Goal: Information Seeking & Learning: Compare options

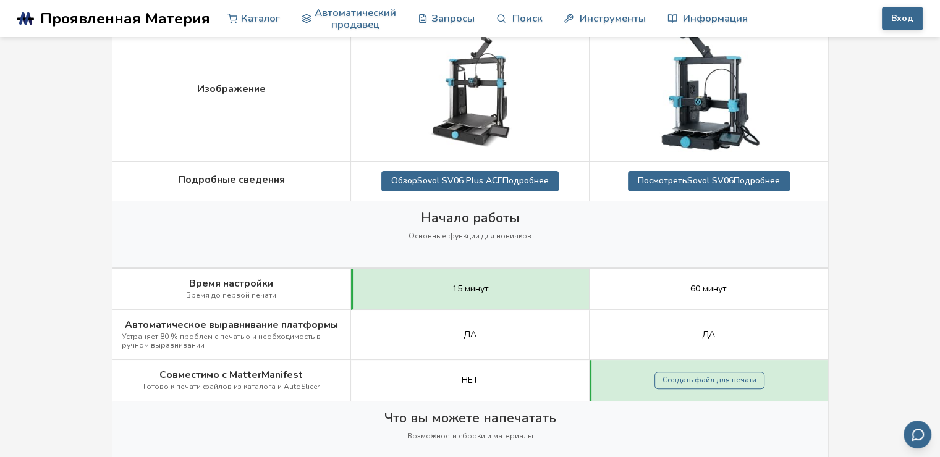
scroll to position [279, 0]
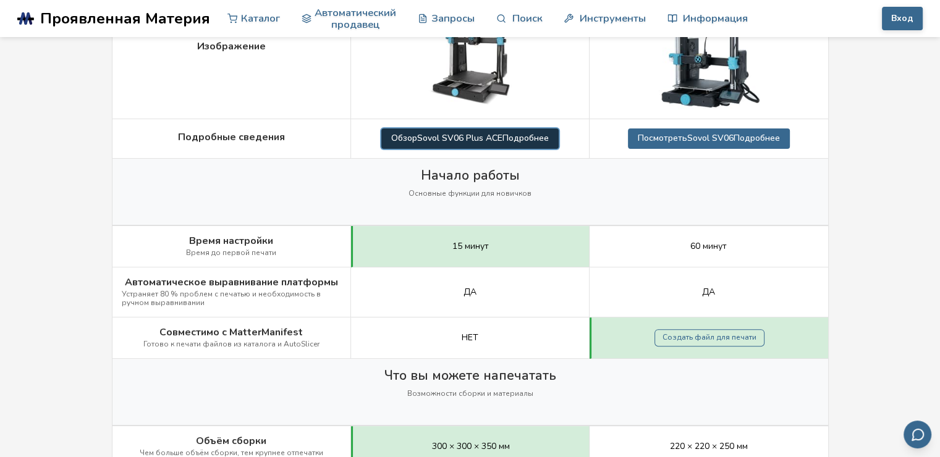
click at [423, 136] on ya-tr-span "Sovol SV06 Plus ACE" at bounding box center [459, 138] width 85 height 12
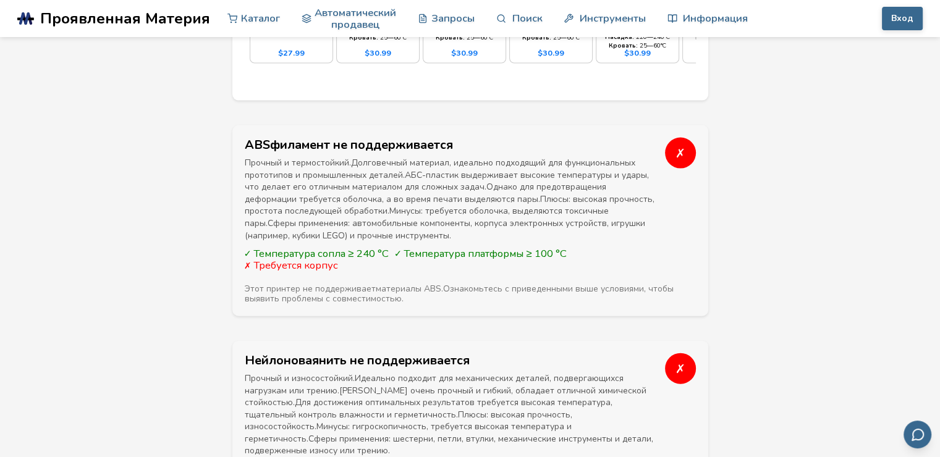
scroll to position [1264, 0]
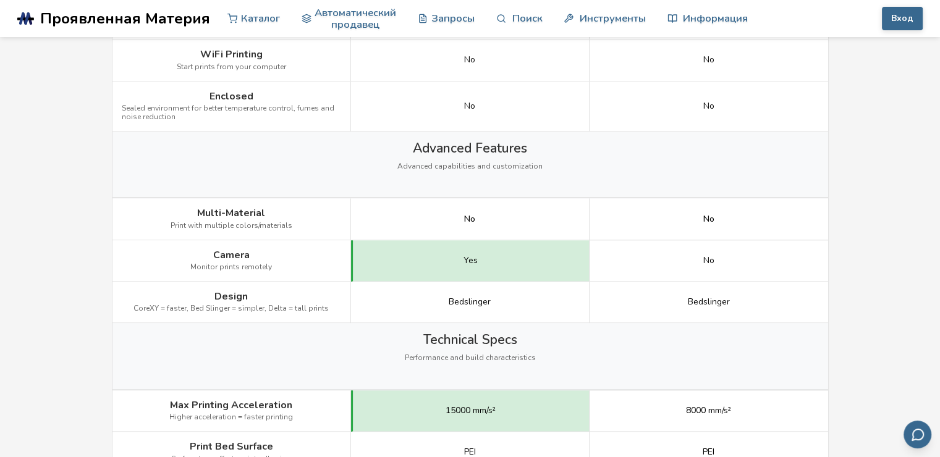
scroll to position [279, 0]
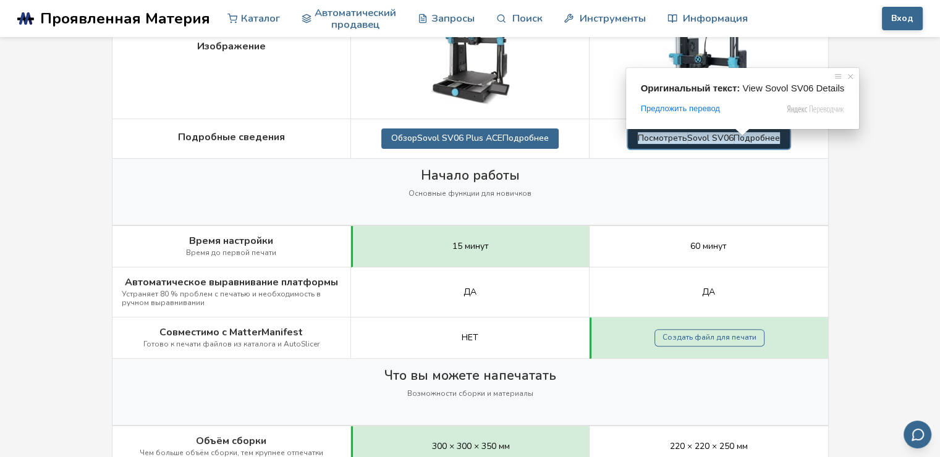
click at [738, 143] on ya-tr-span "Подробнее" at bounding box center [757, 138] width 46 height 12
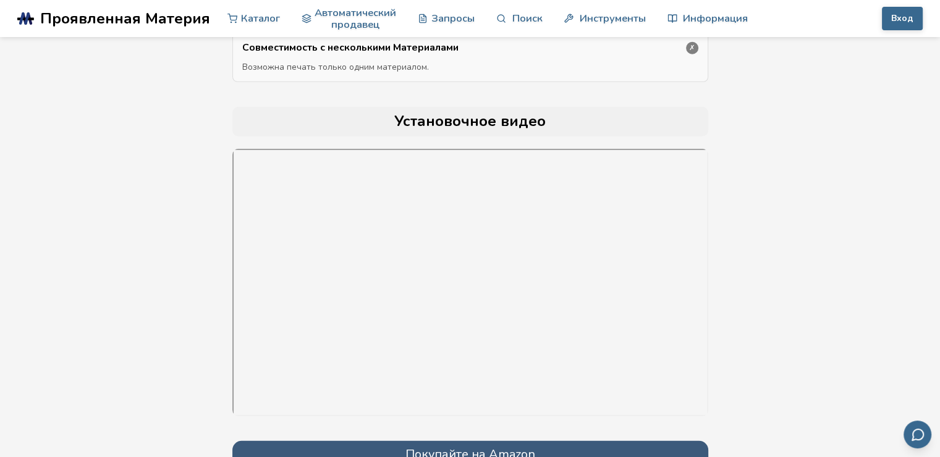
scroll to position [3726, 0]
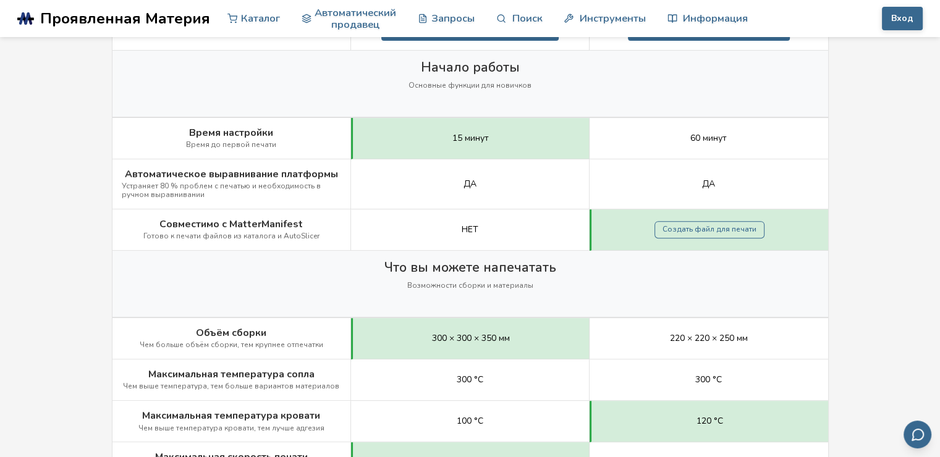
scroll to position [442, 0]
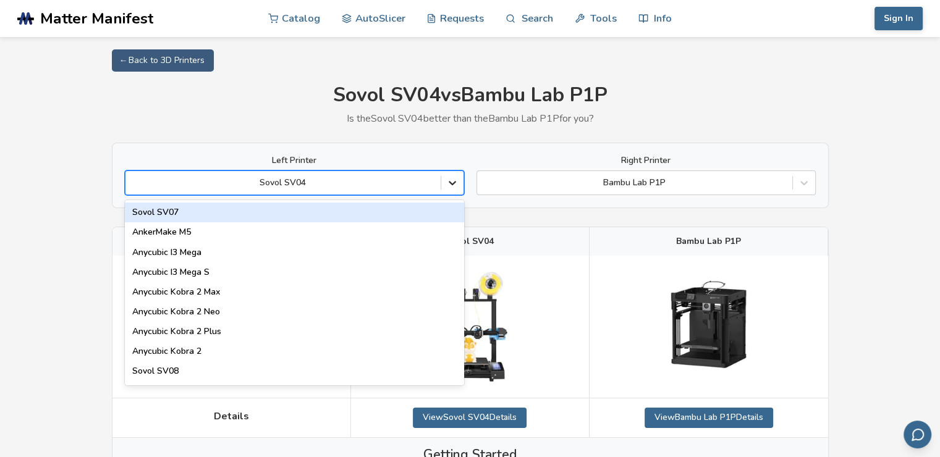
click at [450, 180] on icon at bounding box center [452, 183] width 12 height 12
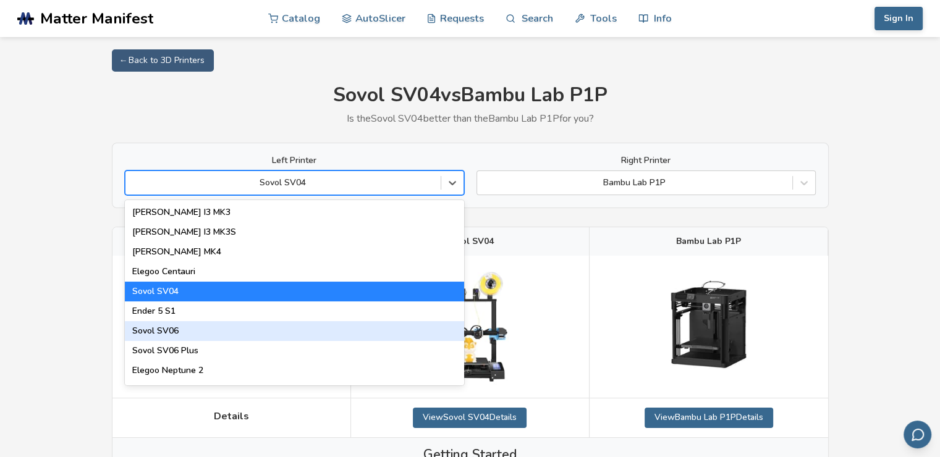
scroll to position [451, 0]
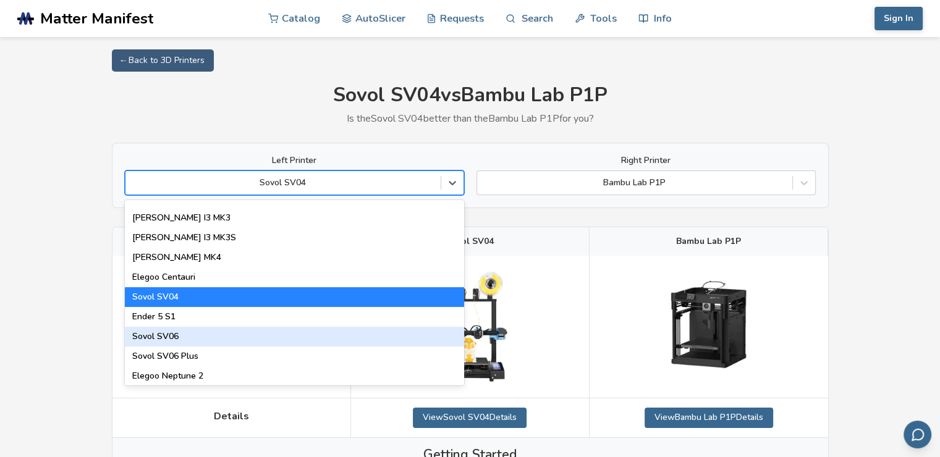
click at [165, 334] on div "Sovol SV06" at bounding box center [294, 337] width 339 height 20
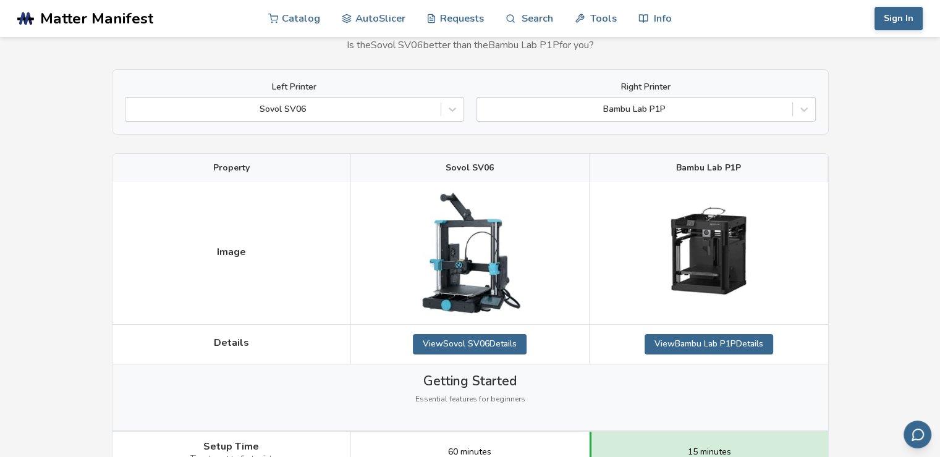
scroll to position [117, 0]
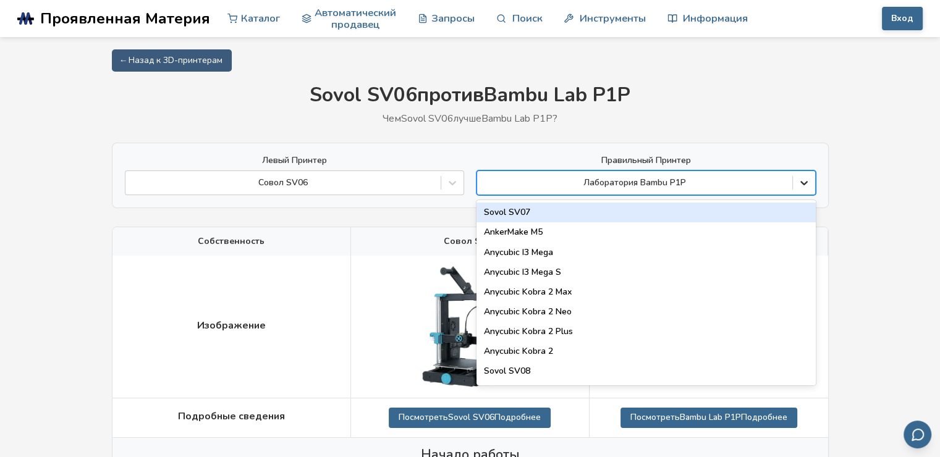
click at [806, 184] on icon at bounding box center [804, 183] width 12 height 12
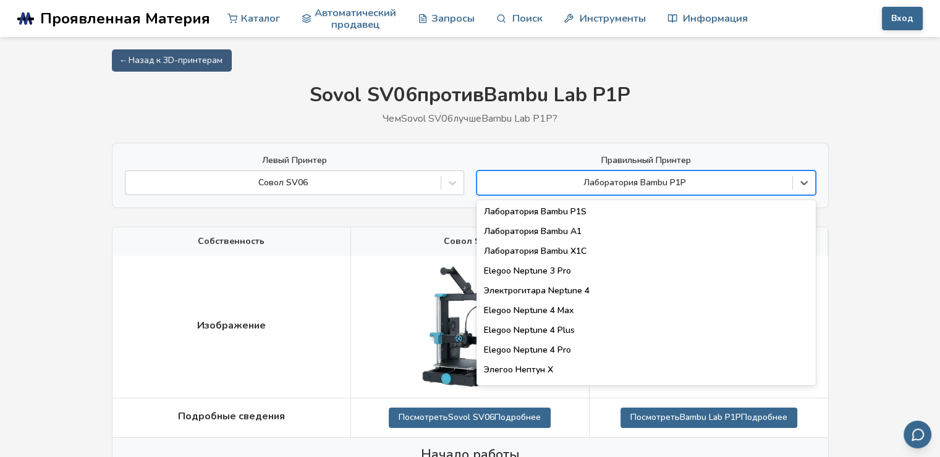
scroll to position [924, 0]
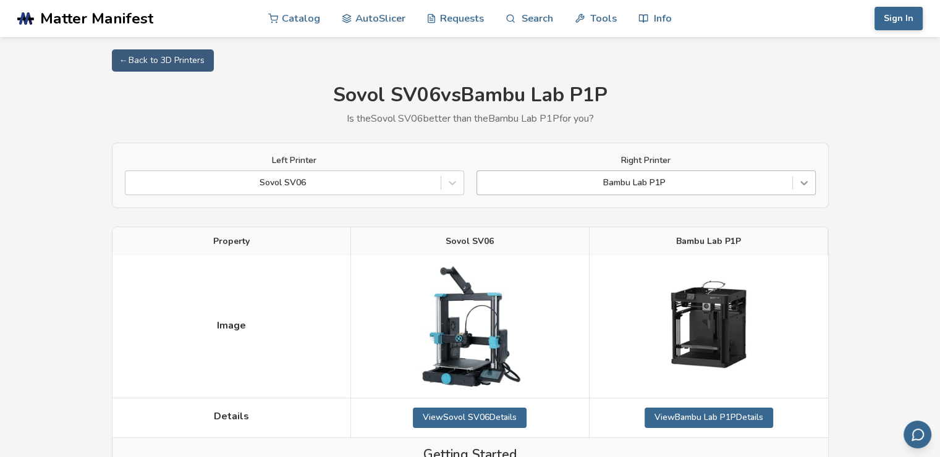
click at [805, 184] on icon at bounding box center [803, 184] width 7 height 4
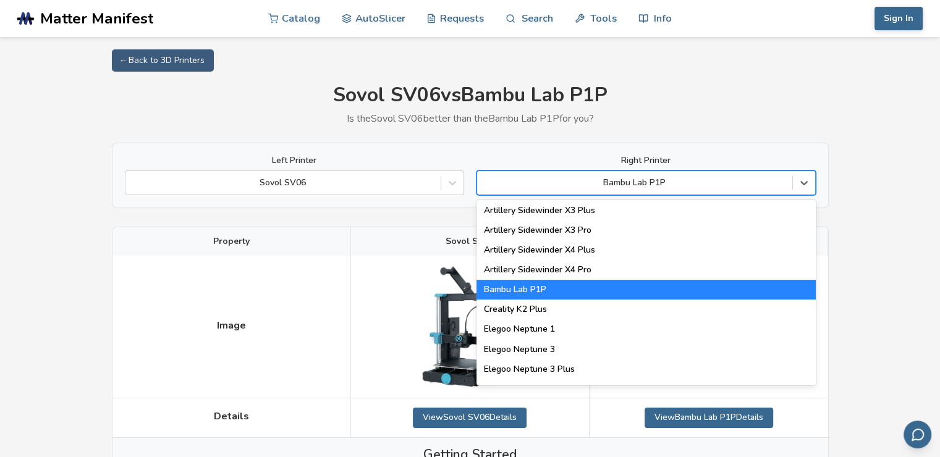
scroll to position [730, 0]
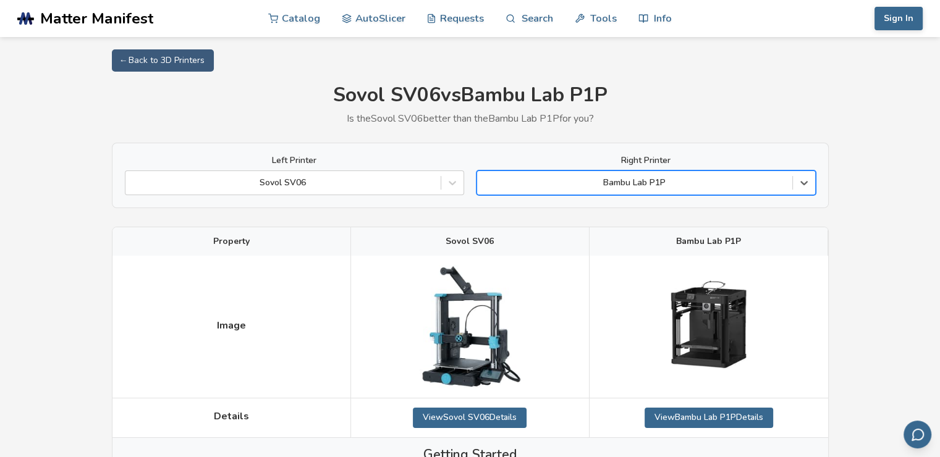
click at [644, 179] on div at bounding box center [634, 183] width 303 height 12
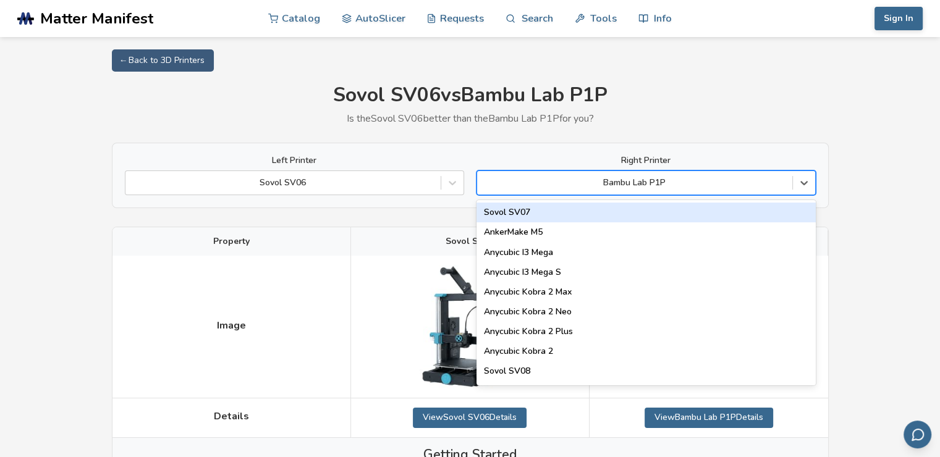
click at [632, 184] on div at bounding box center [634, 183] width 303 height 12
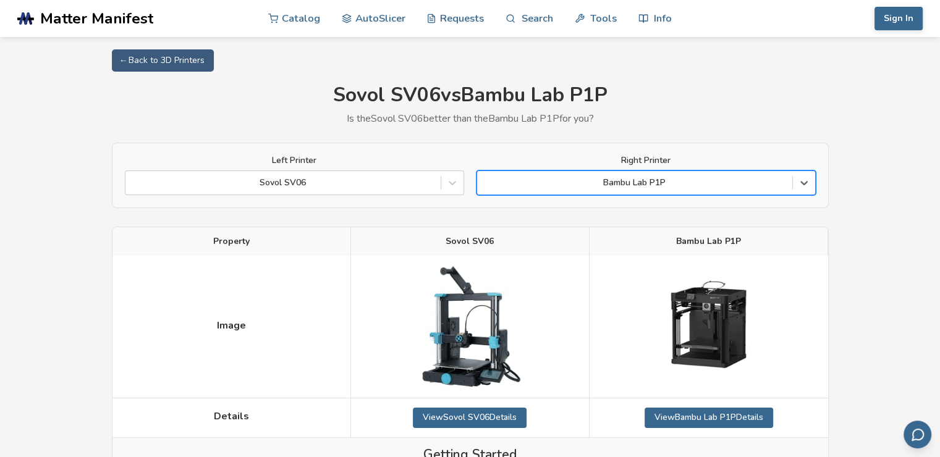
drag, startPoint x: 659, startPoint y: 182, endPoint x: 670, endPoint y: 184, distance: 10.7
click at [670, 184] on div at bounding box center [634, 183] width 303 height 12
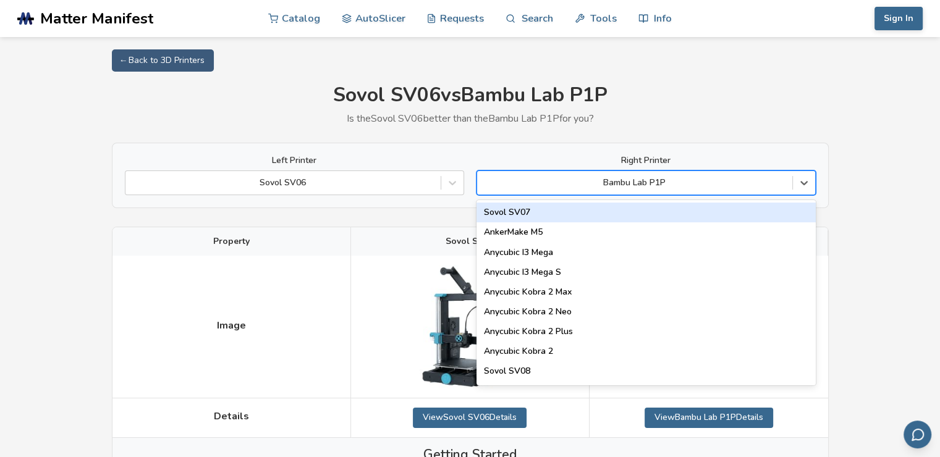
click at [671, 182] on div at bounding box center [634, 183] width 303 height 12
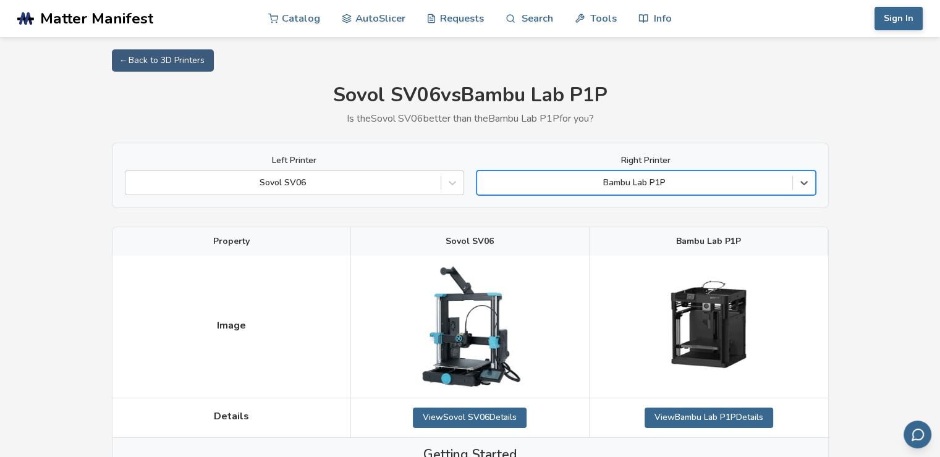
click at [671, 182] on div at bounding box center [634, 183] width 303 height 12
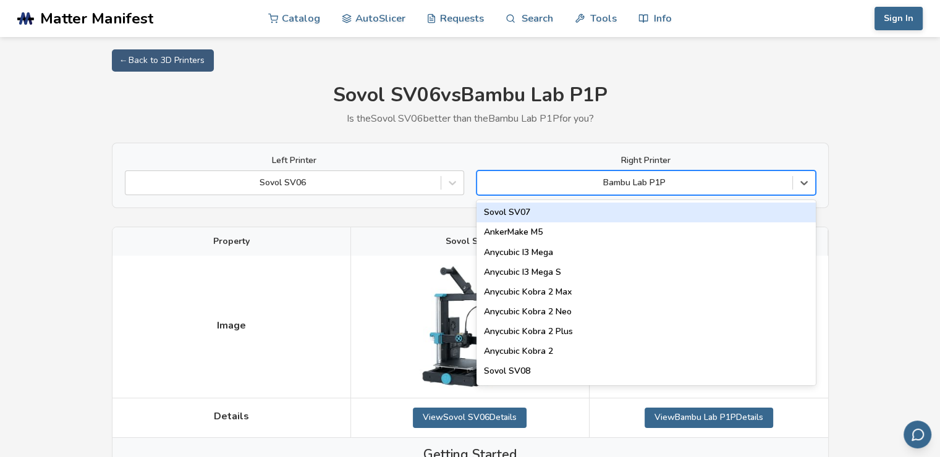
click at [671, 182] on div at bounding box center [634, 183] width 303 height 12
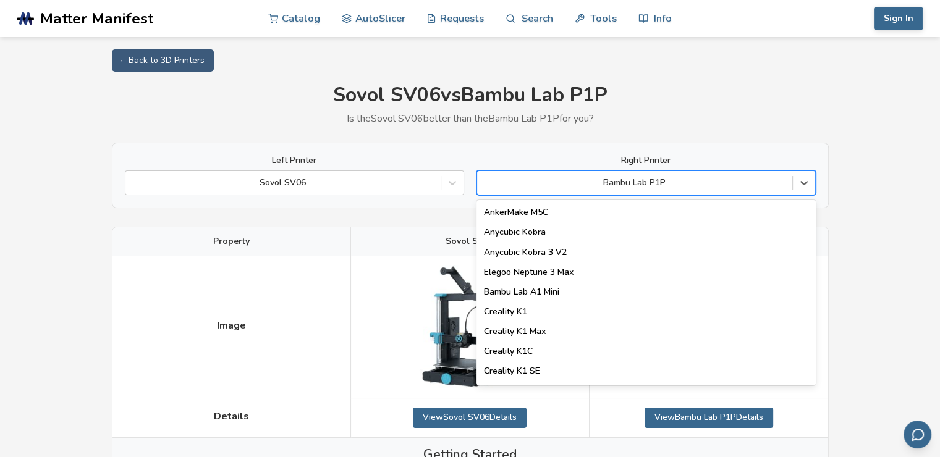
scroll to position [204, 0]
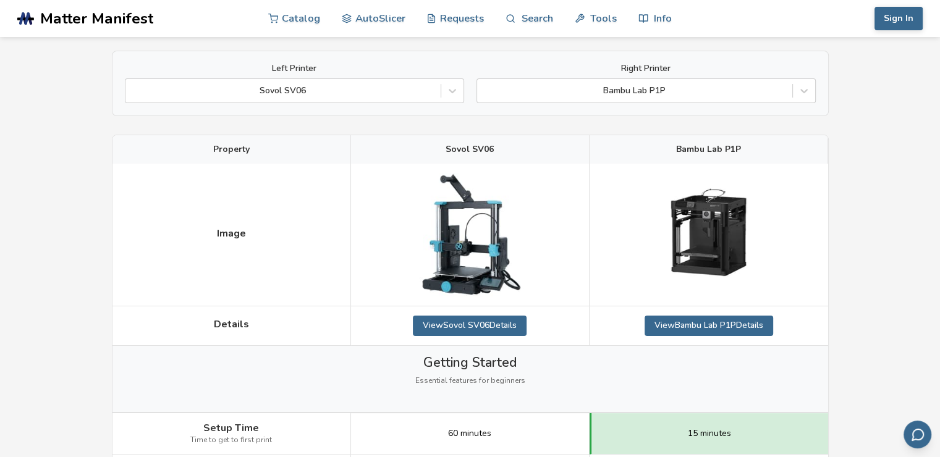
scroll to position [0, 0]
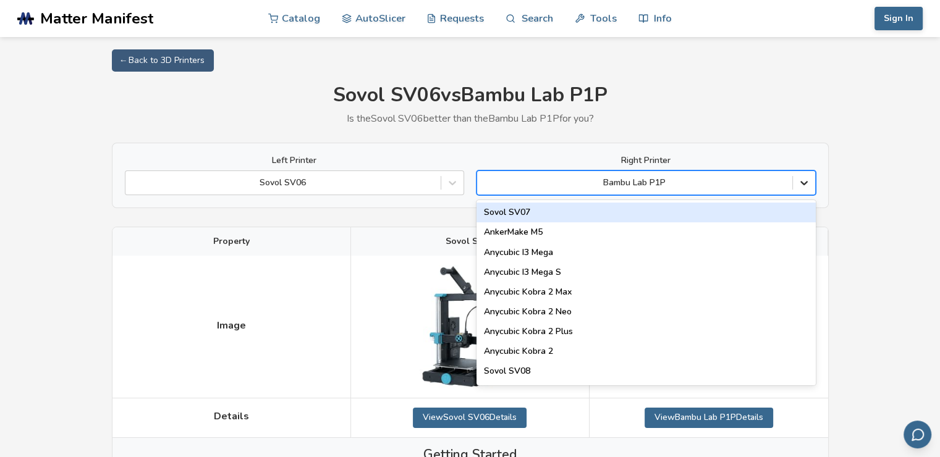
click at [803, 186] on icon at bounding box center [804, 183] width 12 height 12
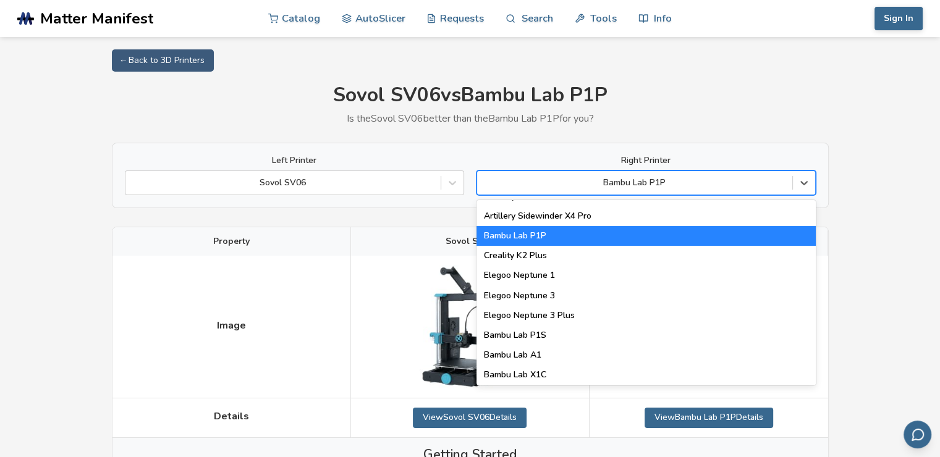
scroll to position [833, 0]
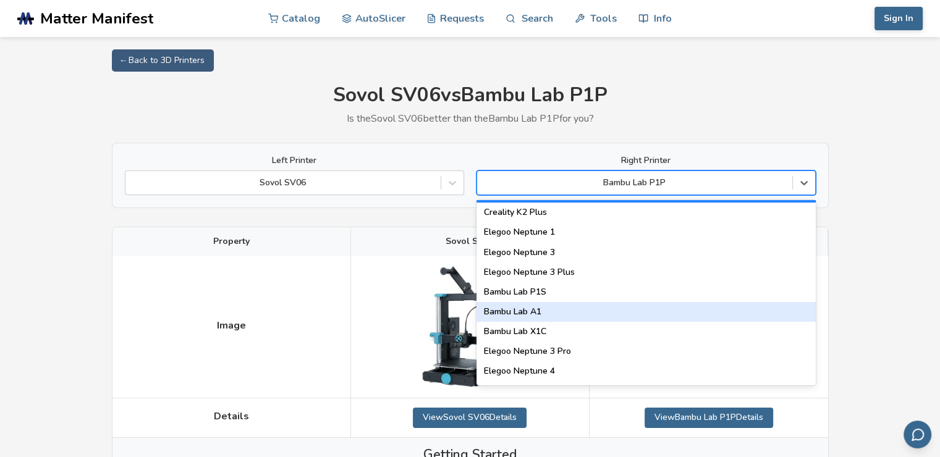
click at [557, 315] on div "Bambu Lab A1" at bounding box center [645, 312] width 339 height 20
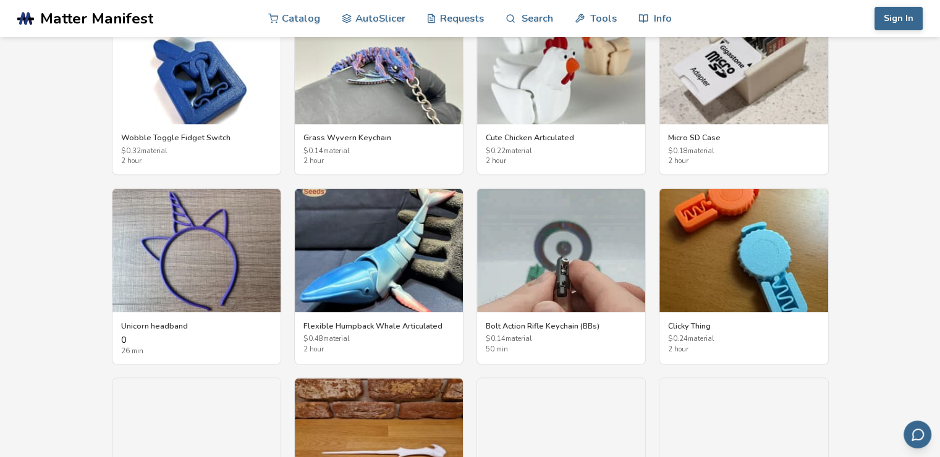
scroll to position [2143, 0]
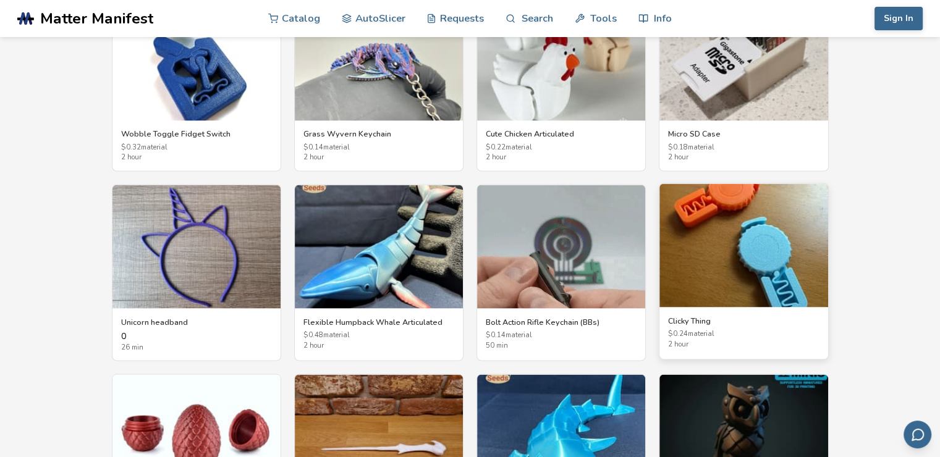
click at [759, 251] on img at bounding box center [743, 246] width 168 height 124
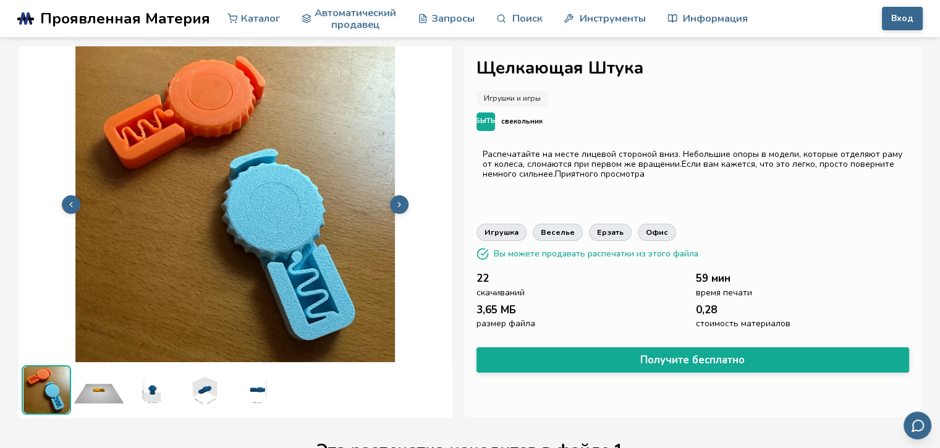
click at [395, 207] on icon at bounding box center [399, 204] width 9 height 9
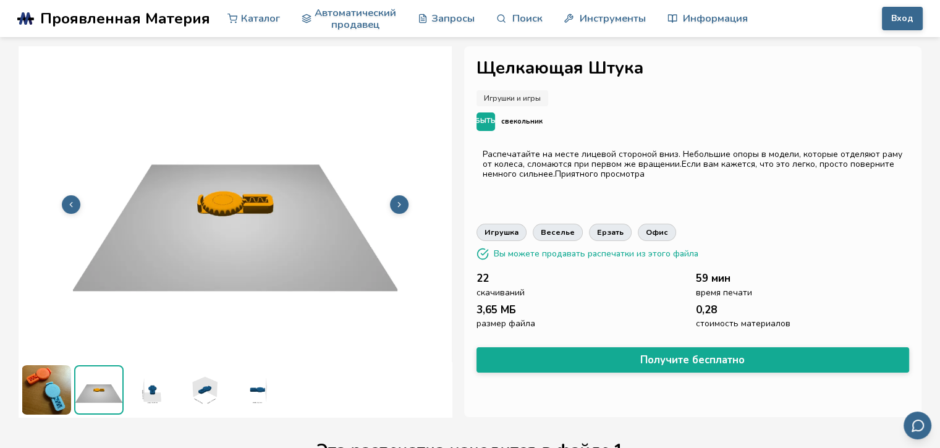
click at [67, 204] on button at bounding box center [71, 204] width 19 height 19
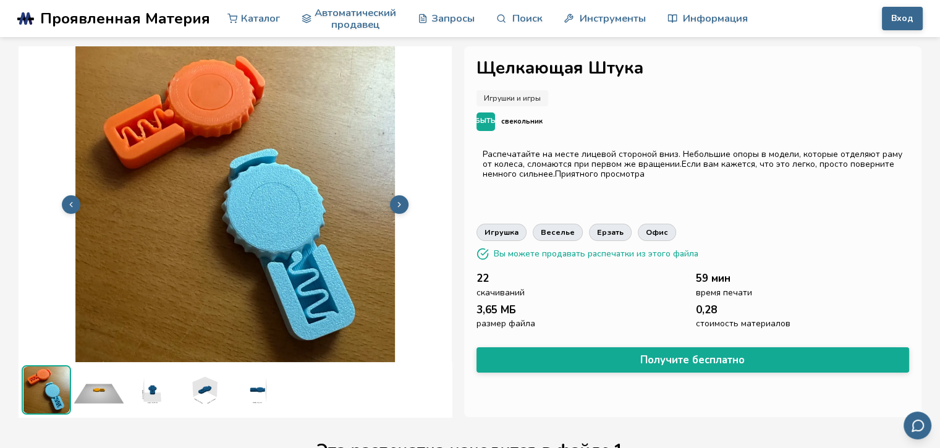
click at [393, 205] on button at bounding box center [399, 204] width 19 height 19
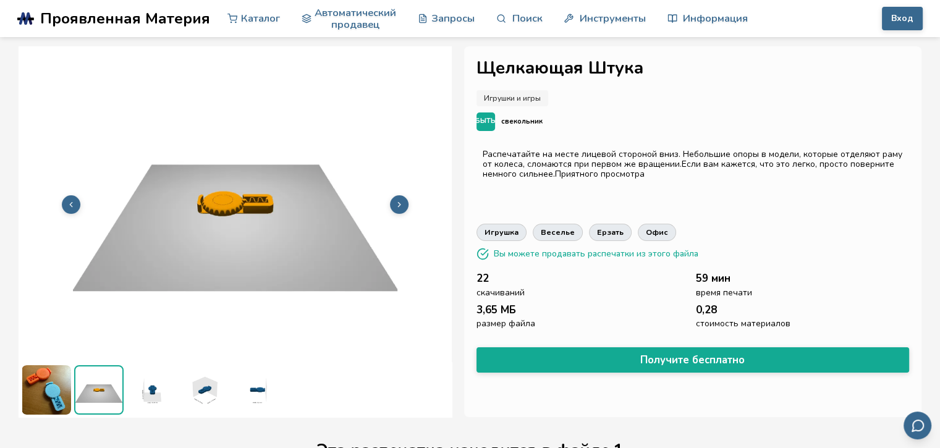
click at [393, 205] on button at bounding box center [399, 204] width 19 height 19
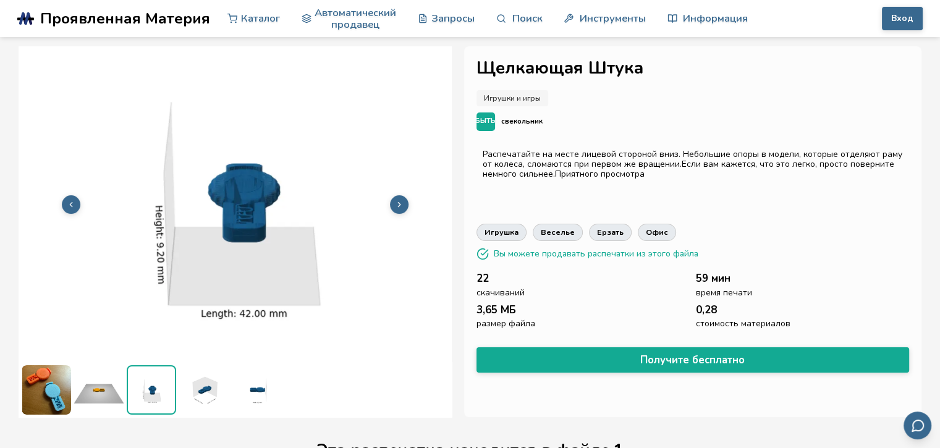
click at [393, 205] on button at bounding box center [399, 204] width 19 height 19
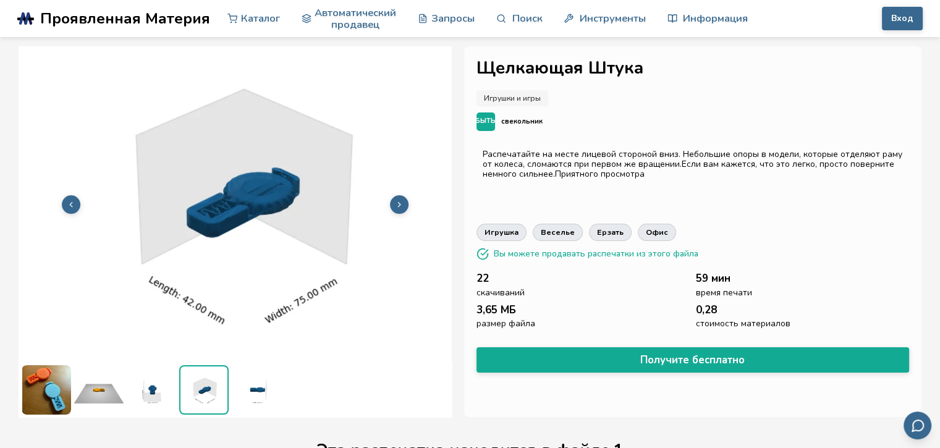
click at [393, 205] on button at bounding box center [399, 204] width 19 height 19
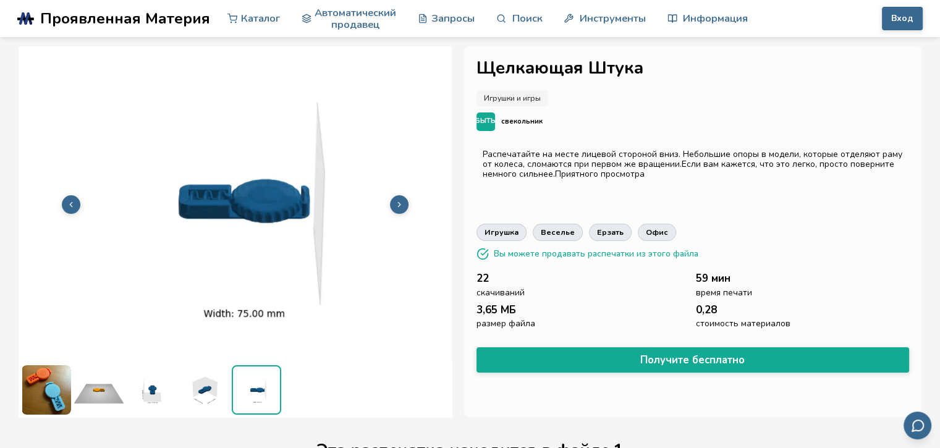
click at [393, 205] on button at bounding box center [399, 204] width 19 height 19
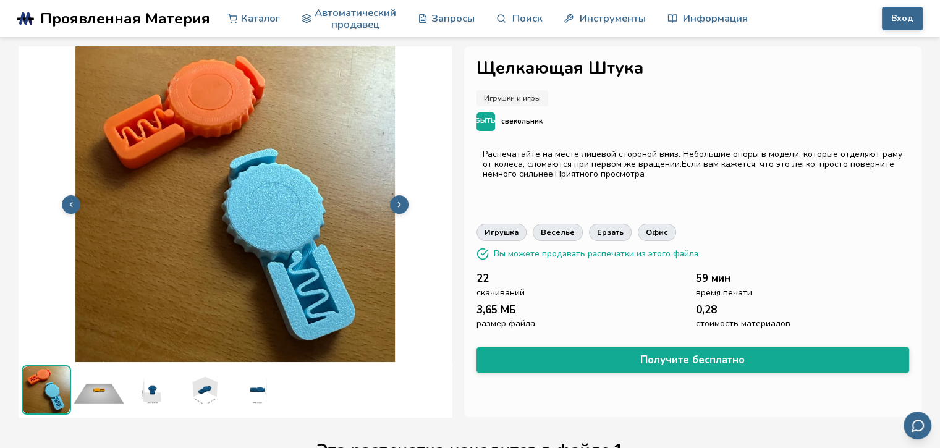
click at [395, 205] on icon at bounding box center [399, 204] width 9 height 9
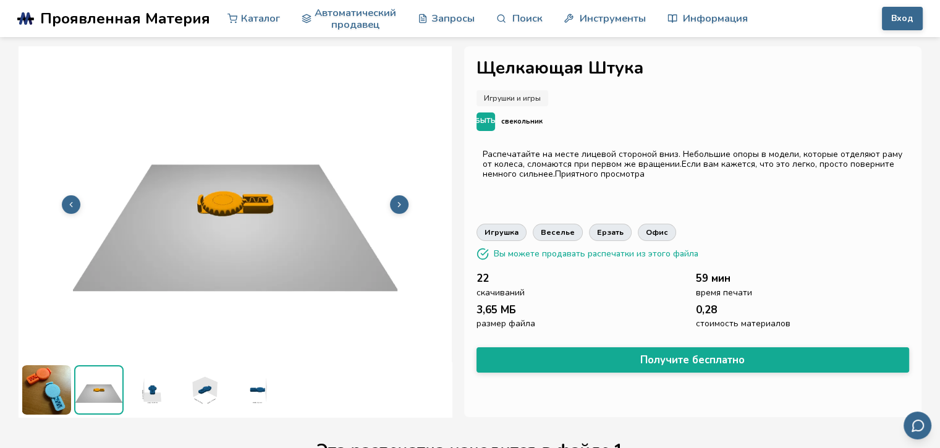
click at [395, 205] on icon at bounding box center [399, 204] width 9 height 9
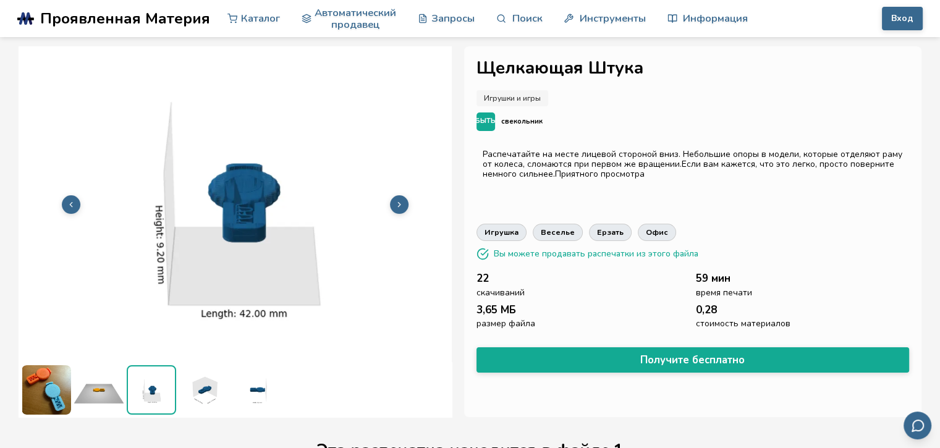
click at [395, 205] on icon at bounding box center [399, 204] width 9 height 9
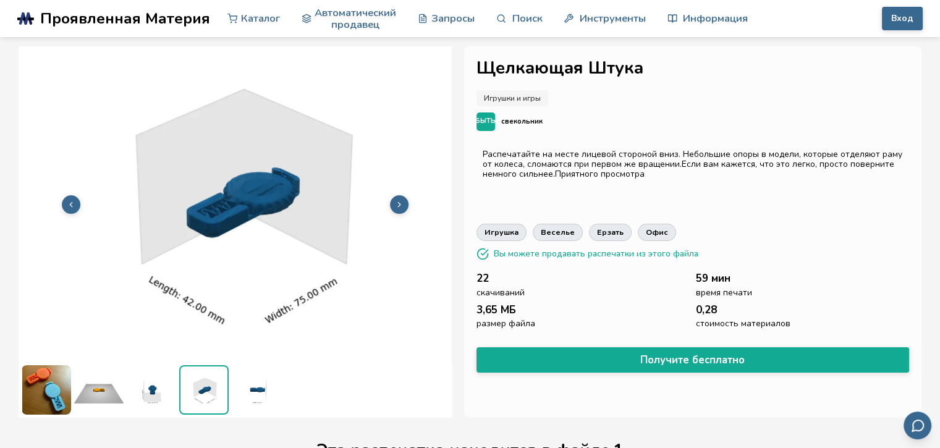
click at [395, 205] on icon at bounding box center [399, 204] width 9 height 9
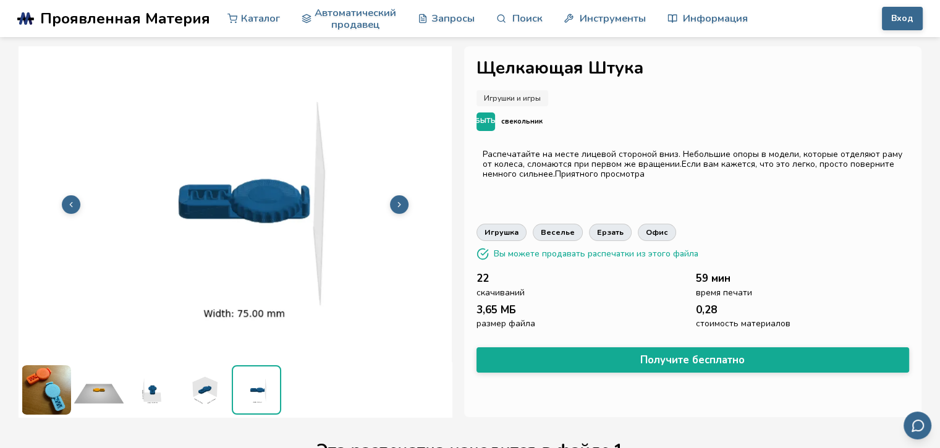
click at [395, 205] on icon at bounding box center [399, 204] width 9 height 9
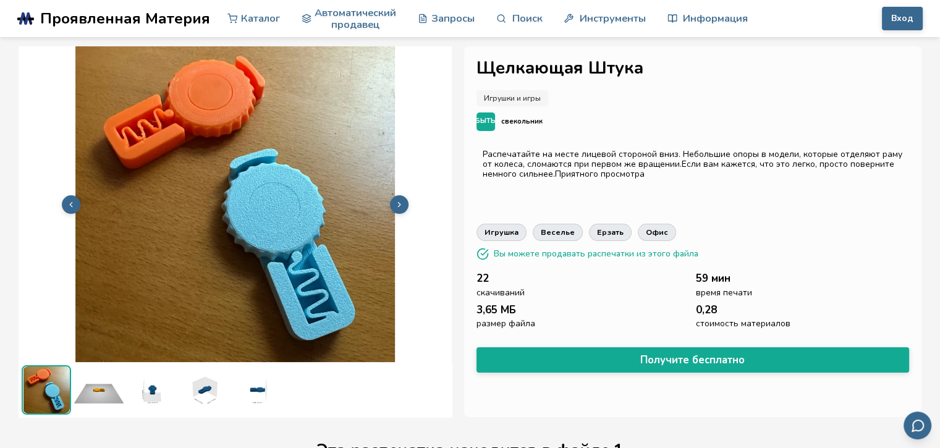
click at [395, 205] on icon at bounding box center [399, 204] width 9 height 9
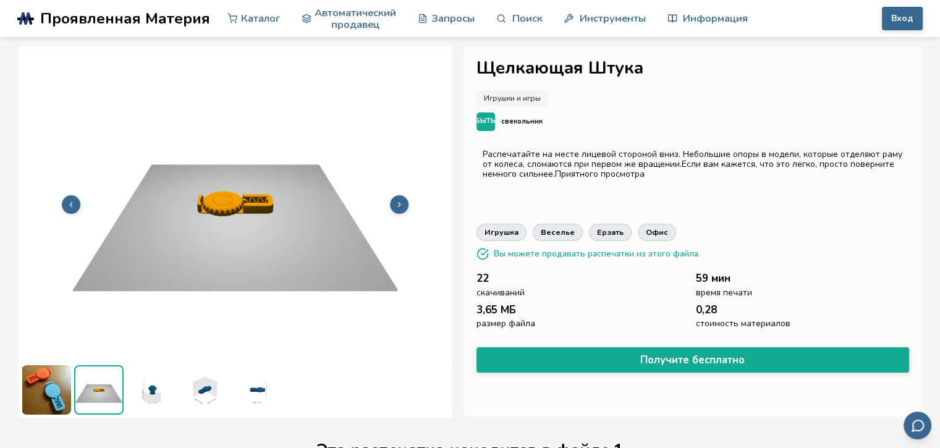
click at [395, 205] on icon at bounding box center [399, 204] width 9 height 9
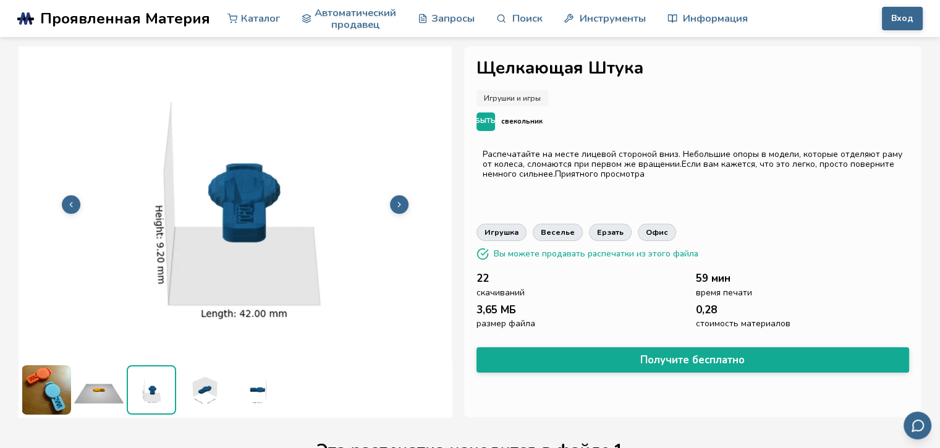
click at [395, 205] on icon at bounding box center [399, 204] width 9 height 9
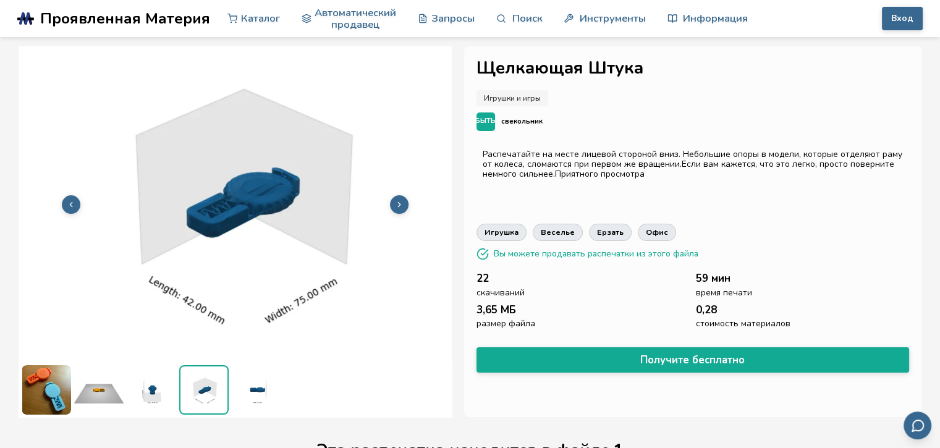
click at [395, 205] on icon at bounding box center [399, 204] width 9 height 9
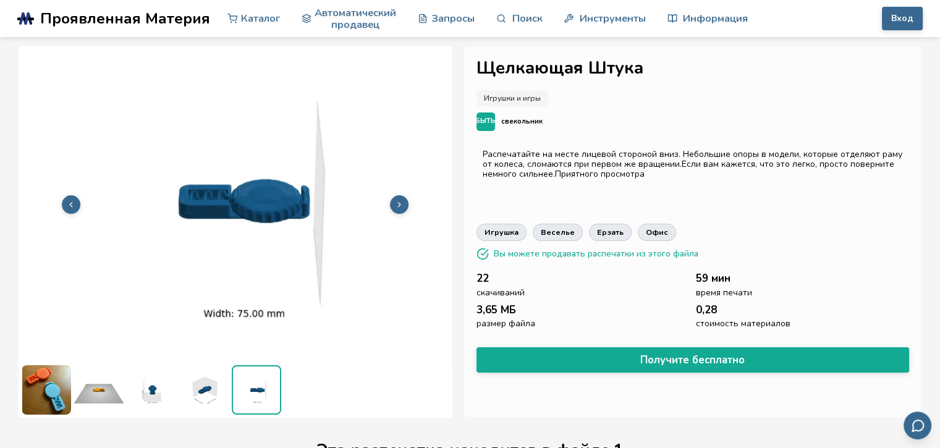
click at [396, 202] on icon at bounding box center [399, 204] width 9 height 9
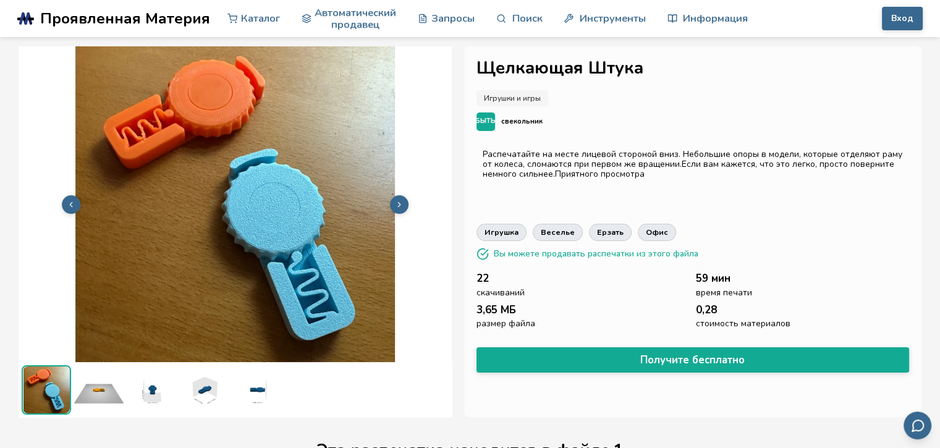
click at [396, 202] on icon at bounding box center [399, 204] width 9 height 9
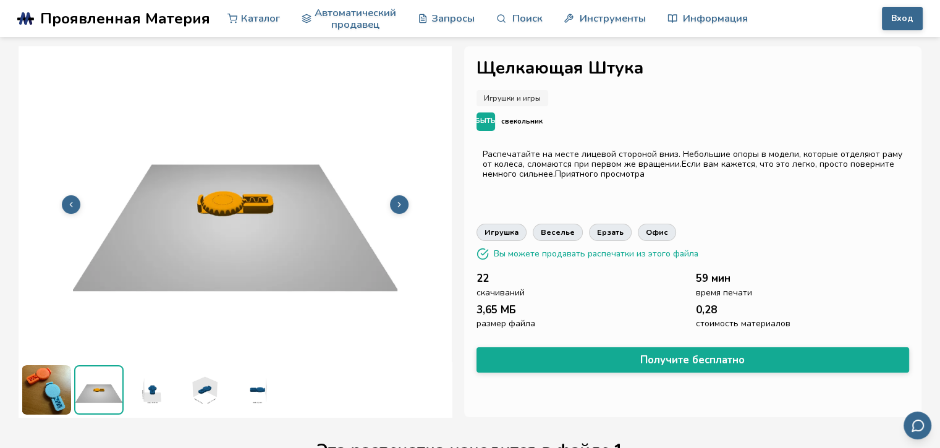
click at [396, 202] on icon at bounding box center [399, 204] width 9 height 9
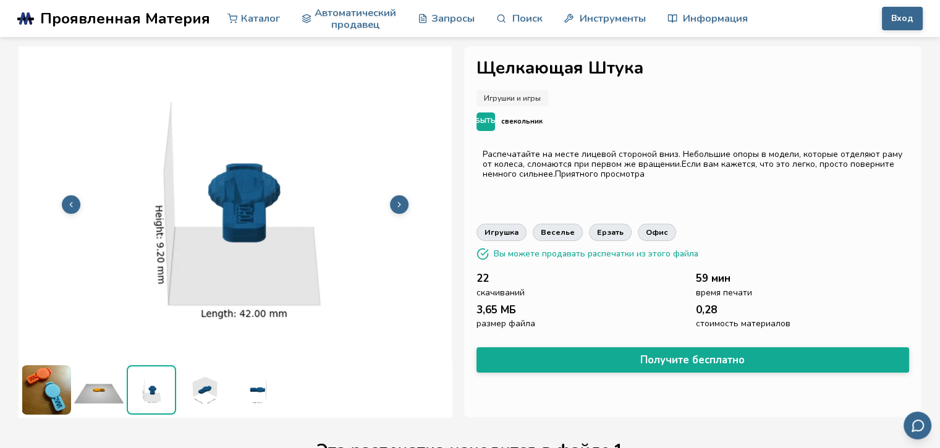
click at [396, 202] on icon at bounding box center [399, 204] width 9 height 9
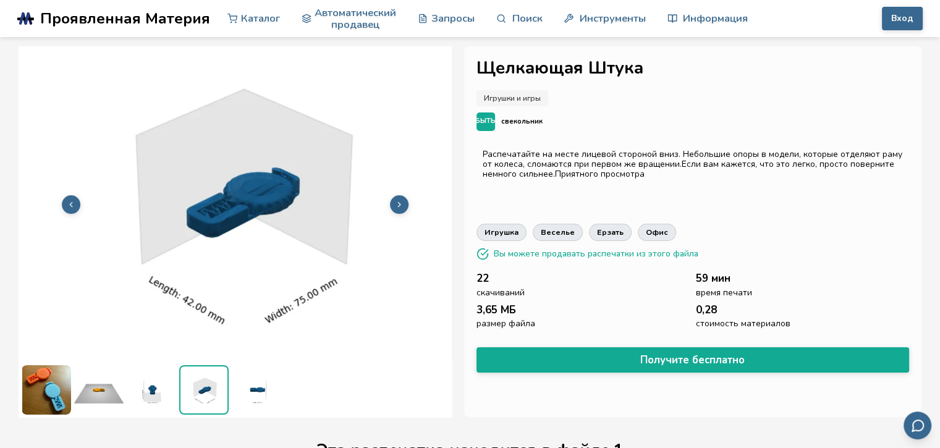
click at [396, 202] on icon at bounding box center [399, 204] width 9 height 9
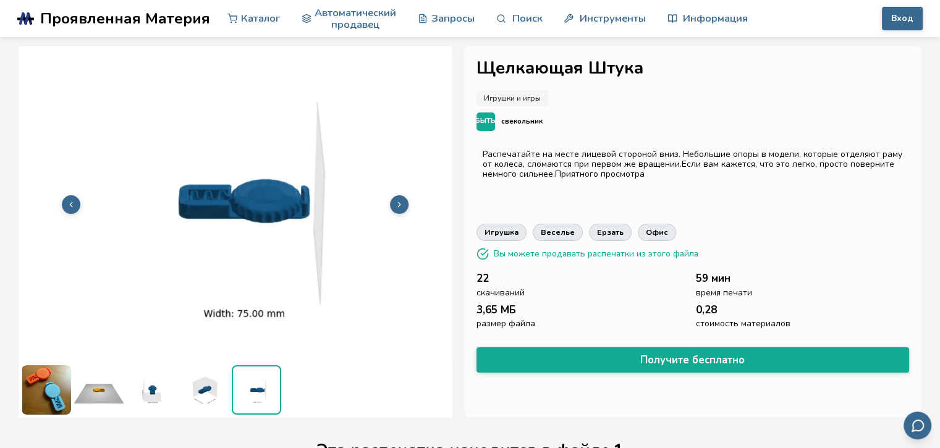
click at [396, 202] on icon at bounding box center [399, 204] width 9 height 9
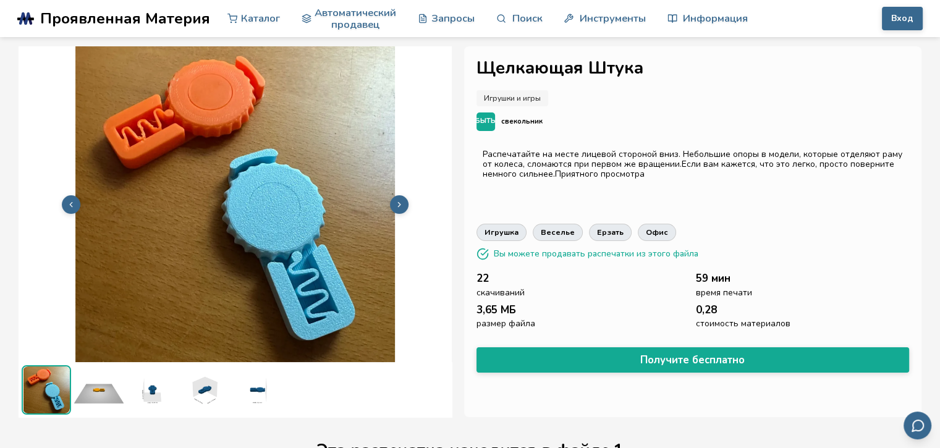
click at [396, 202] on icon at bounding box center [399, 204] width 9 height 9
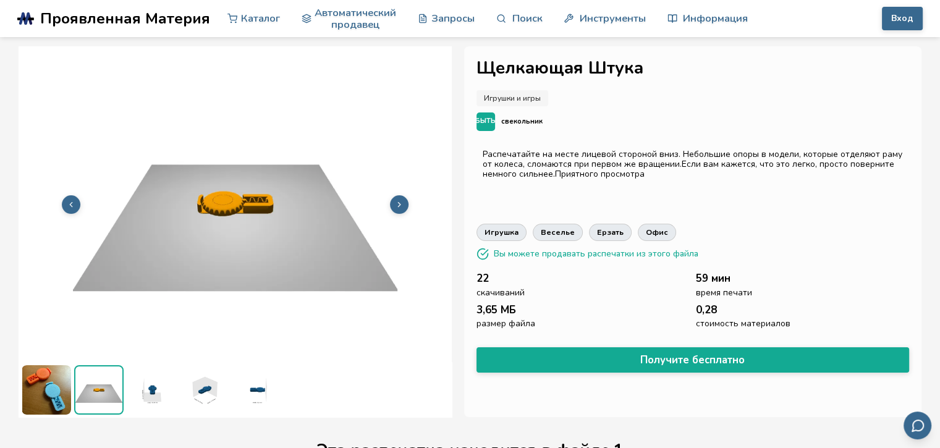
click at [396, 202] on icon at bounding box center [399, 204] width 9 height 9
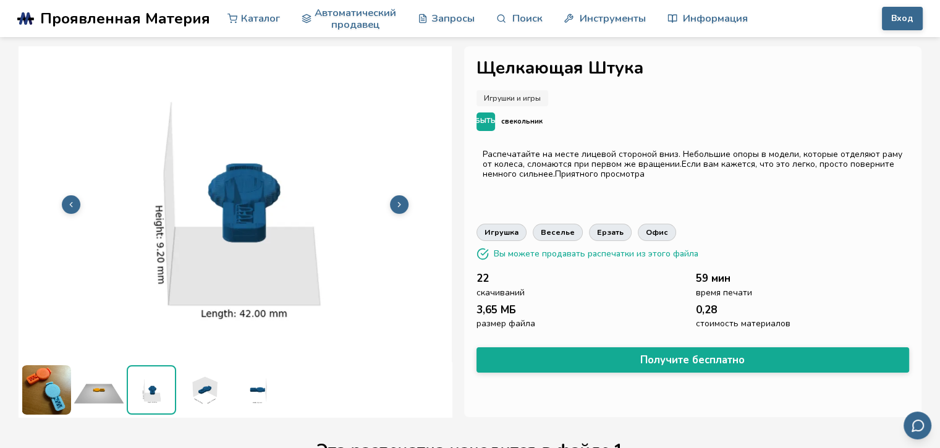
click at [396, 202] on icon at bounding box center [399, 204] width 9 height 9
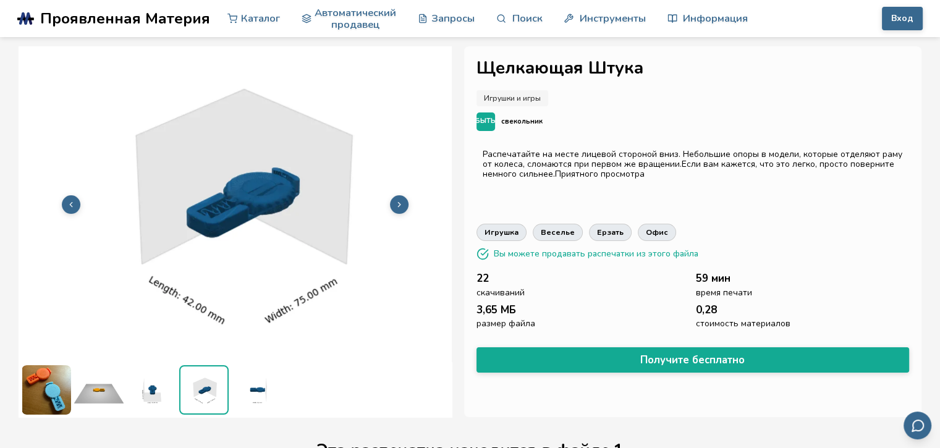
click at [396, 202] on icon at bounding box center [399, 204] width 9 height 9
